Goal: Task Accomplishment & Management: Manage account settings

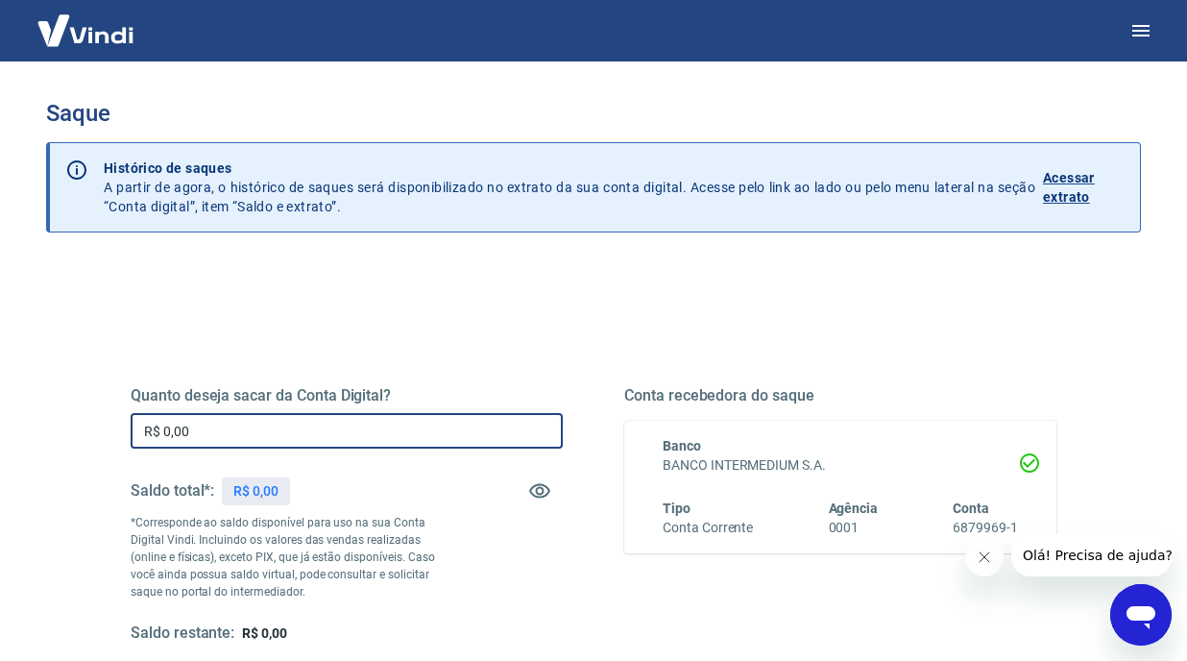
click at [269, 437] on input "R$ 0,00" at bounding box center [347, 431] width 432 height 36
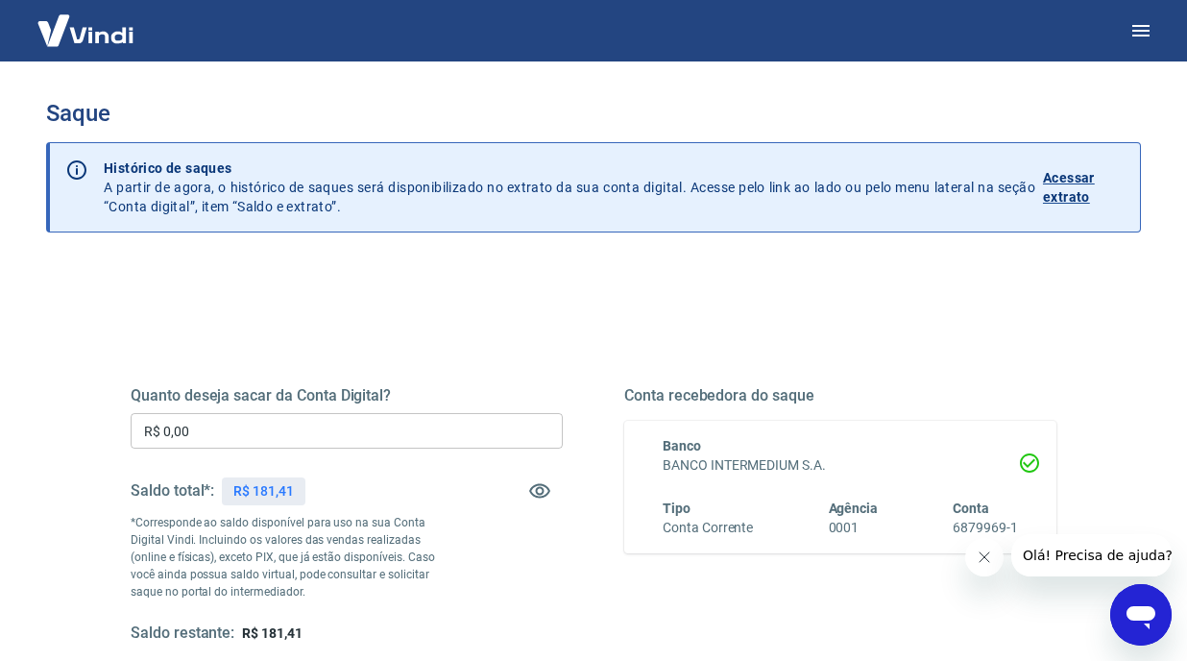
click at [86, 23] on img at bounding box center [85, 30] width 125 height 59
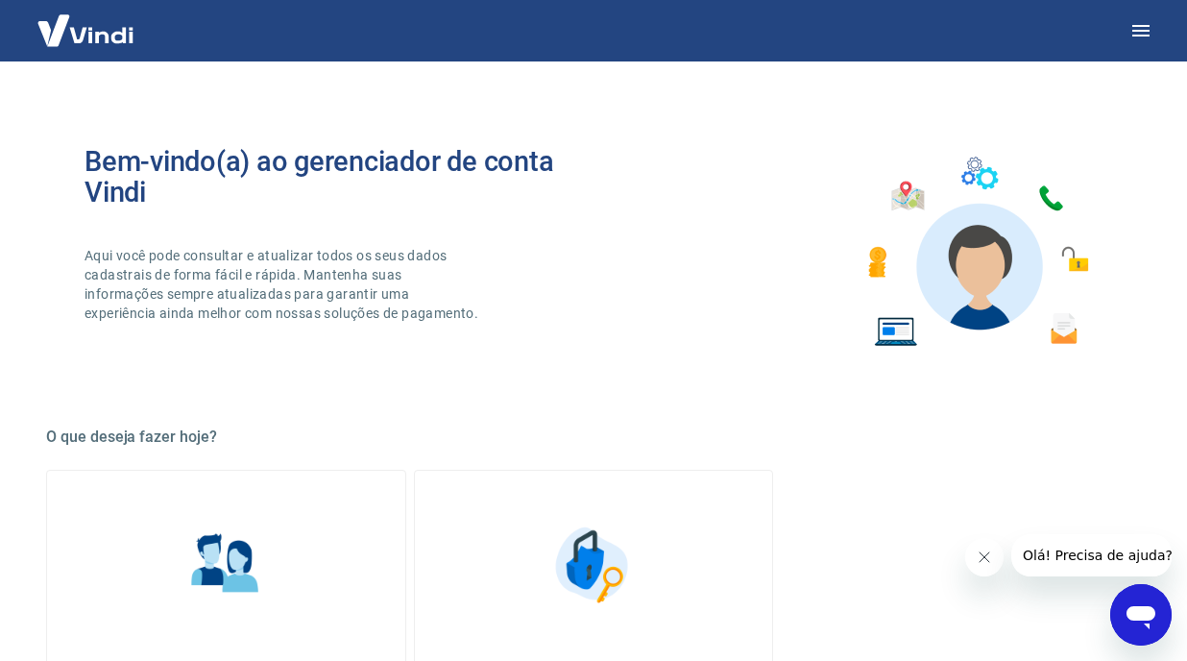
click at [93, 12] on img at bounding box center [85, 30] width 125 height 59
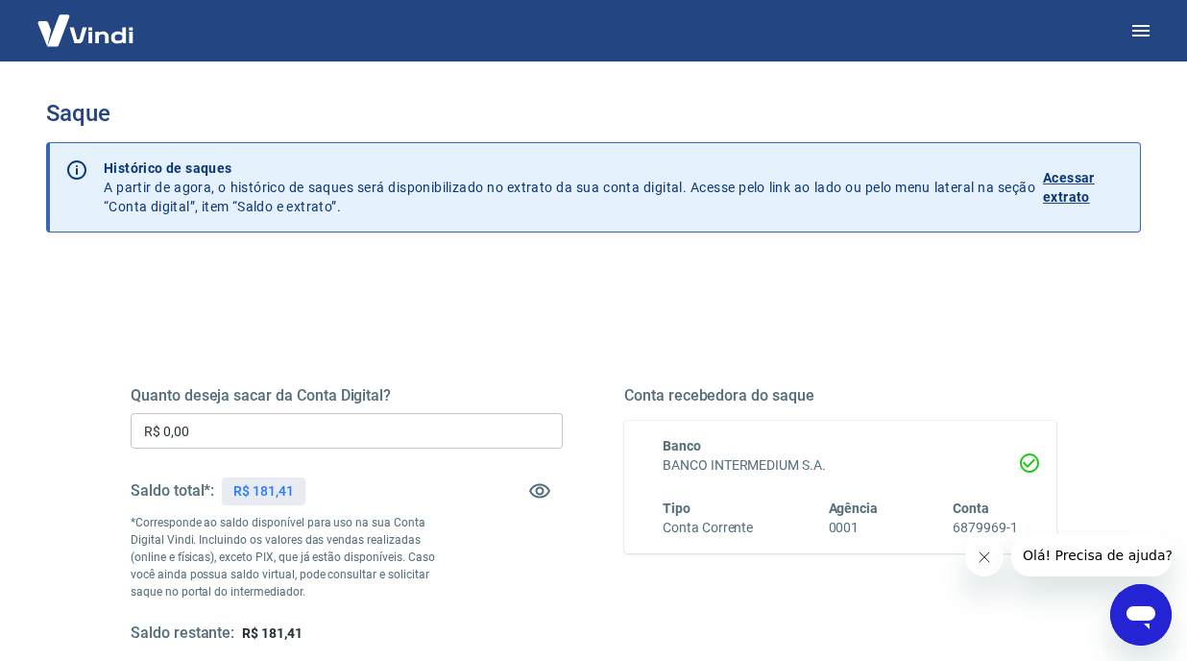
click at [97, 47] on img at bounding box center [85, 30] width 125 height 59
